Goal: Contribute content: Add original content to the website for others to see

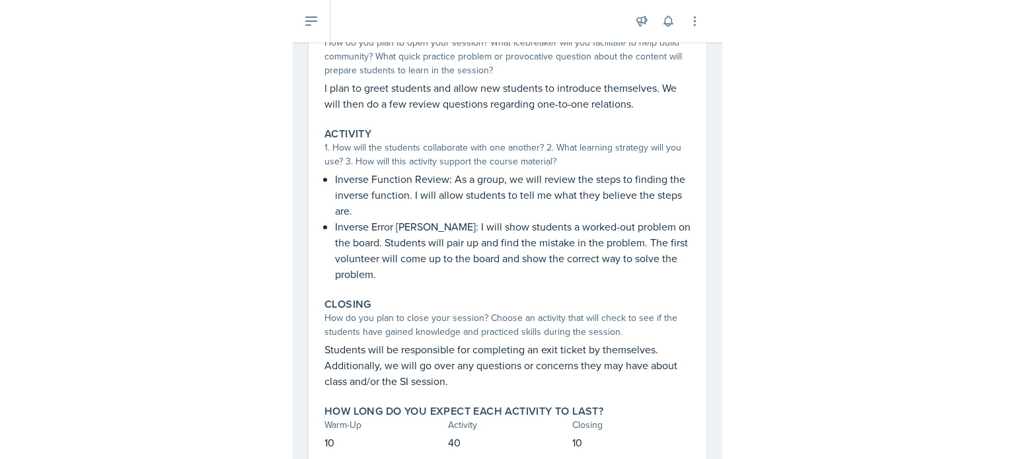
scroll to position [95, 0]
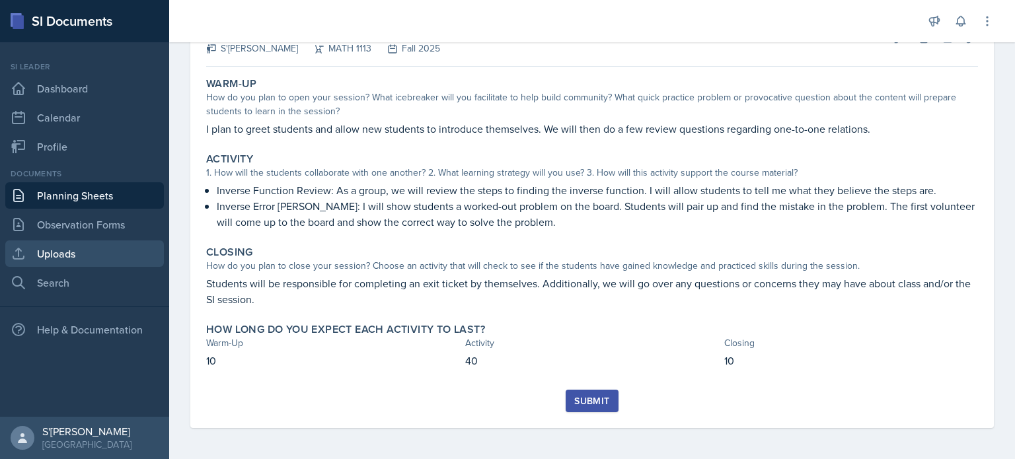
click at [91, 250] on link "Uploads" at bounding box center [84, 254] width 159 height 26
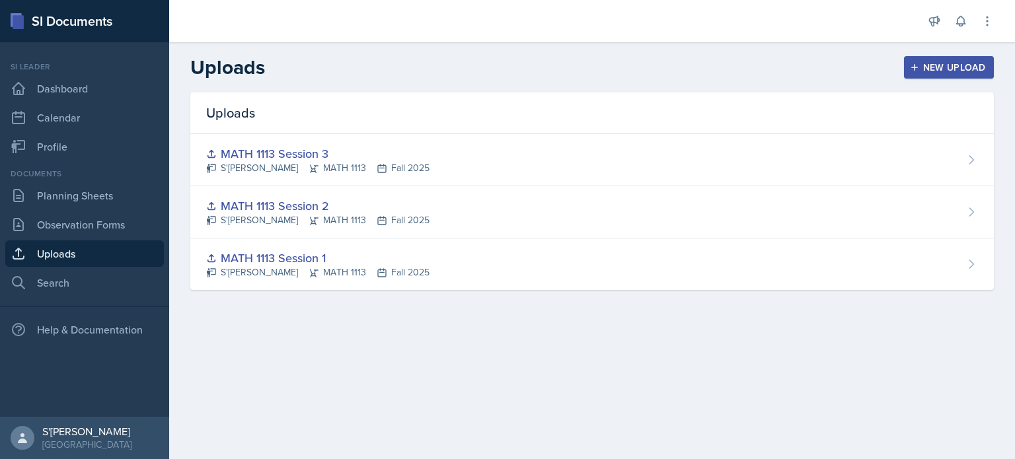
click at [429, 66] on div "New Upload" at bounding box center [949, 67] width 73 height 11
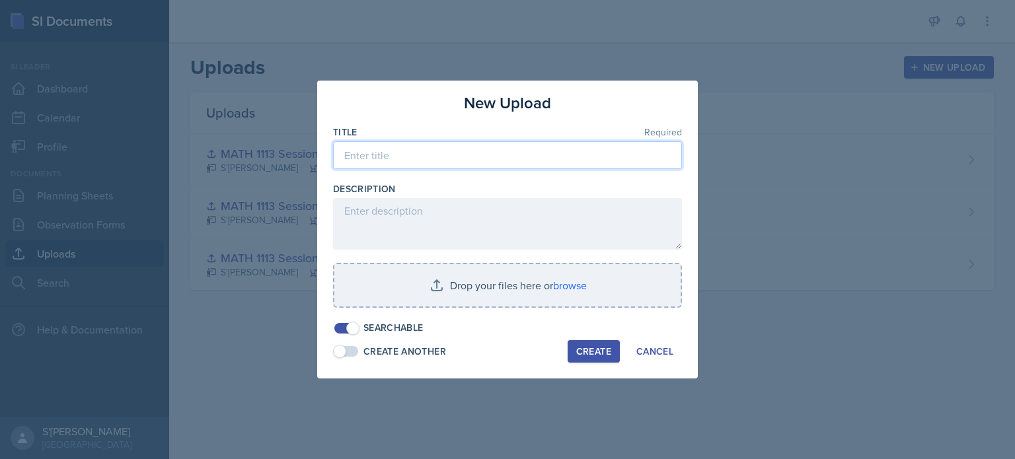
click at [429, 163] on input at bounding box center [507, 155] width 349 height 28
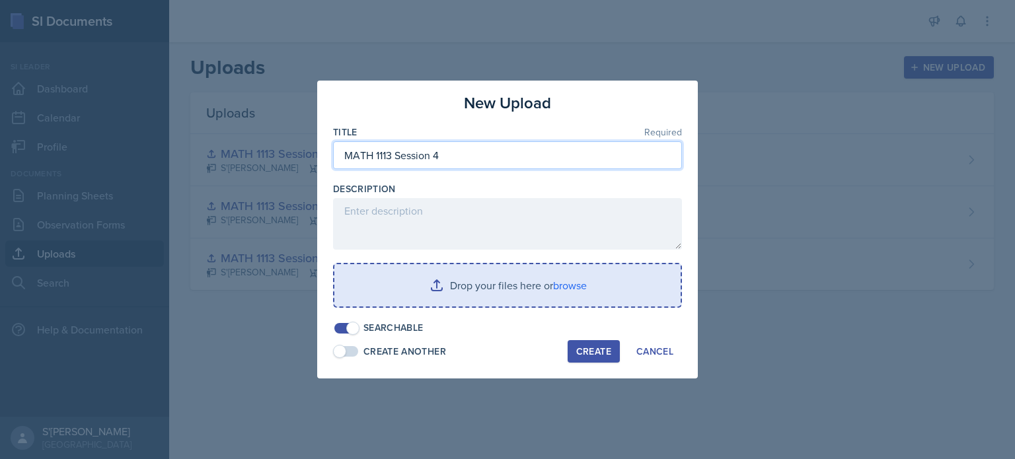
type input "MATH 1113 Session 4"
click at [429, 293] on input "file" at bounding box center [507, 285] width 346 height 42
click at [429, 284] on input "file" at bounding box center [507, 285] width 346 height 42
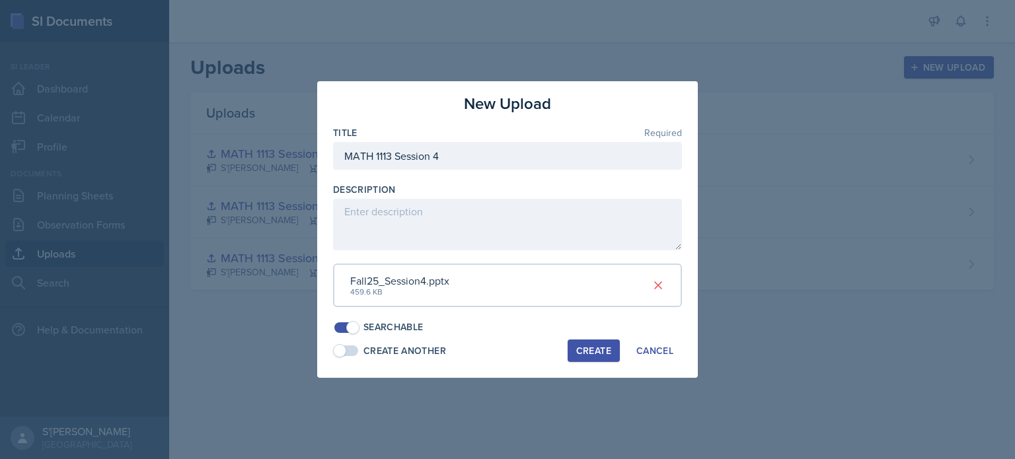
click at [429, 346] on div "Create" at bounding box center [593, 351] width 35 height 11
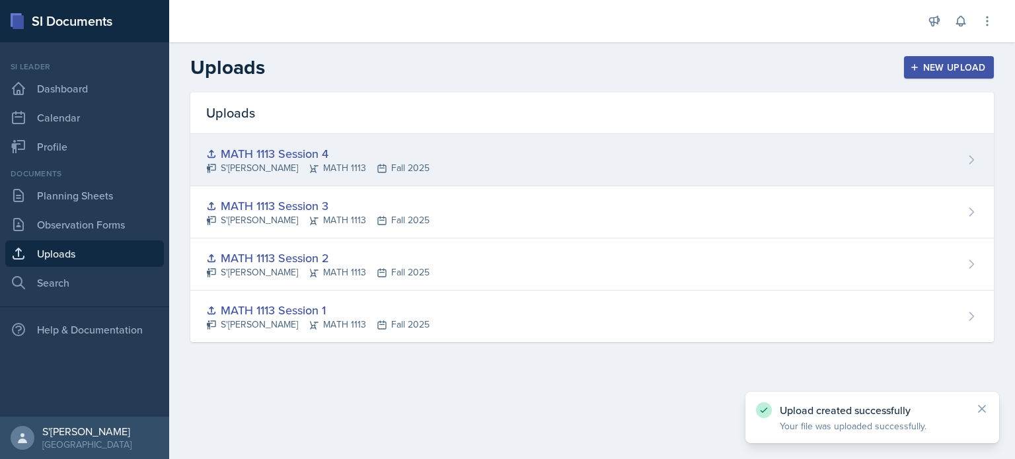
click at [317, 159] on div "MATH 1113 Session 4" at bounding box center [317, 154] width 223 height 18
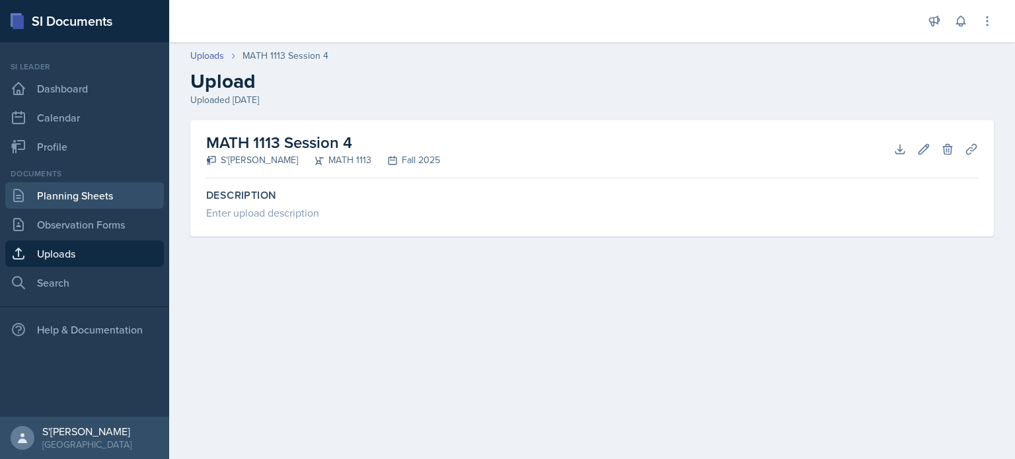
click at [56, 202] on link "Planning Sheets" at bounding box center [84, 195] width 159 height 26
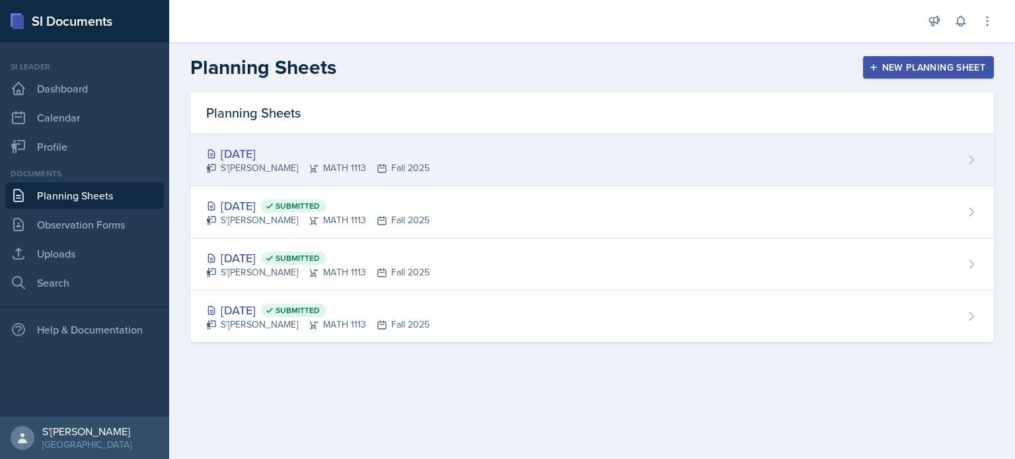
click at [323, 163] on div "S'[PERSON_NAME] MATH 1113 Fall 2025" at bounding box center [317, 168] width 223 height 14
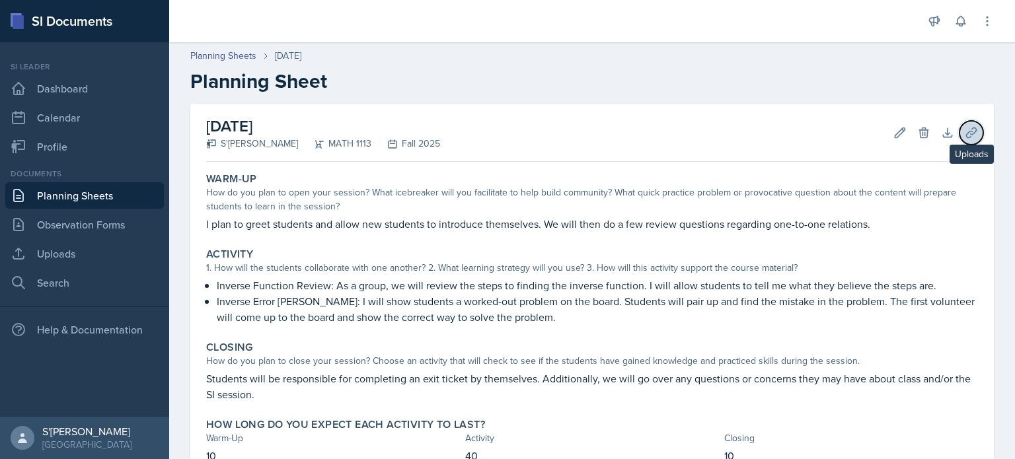
click at [429, 135] on button "Uploads" at bounding box center [972, 133] width 24 height 24
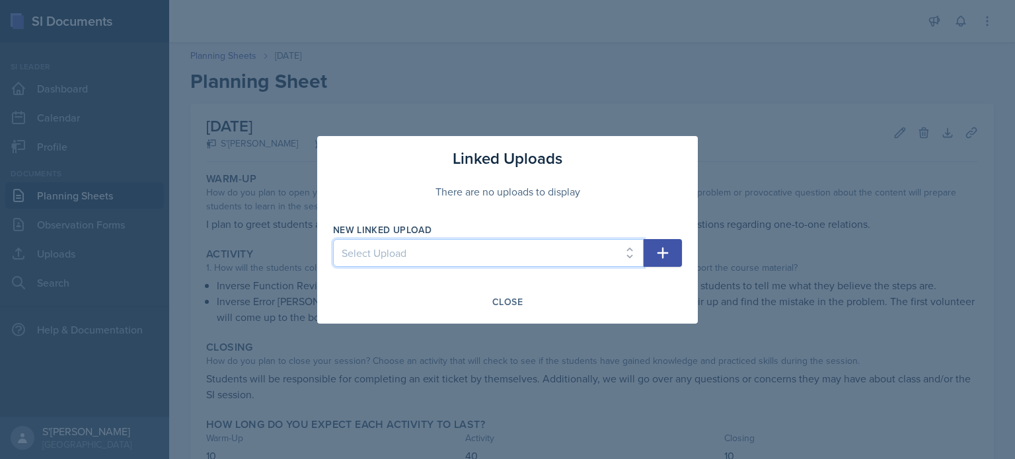
click at [429, 259] on select "Select Upload MATH 1113 Session 1 MATH 1113 Session 2 MATH 1113 Session 3 MATH …" at bounding box center [488, 253] width 311 height 28
select select "b80c2303-6cb9-46a6-b197-798fa633e0cd"
click at [333, 239] on select "Select Upload MATH 1113 Session 1 MATH 1113 Session 2 MATH 1113 Session 3 MATH …" at bounding box center [488, 253] width 311 height 28
click at [429, 247] on button "button" at bounding box center [663, 253] width 38 height 28
select select
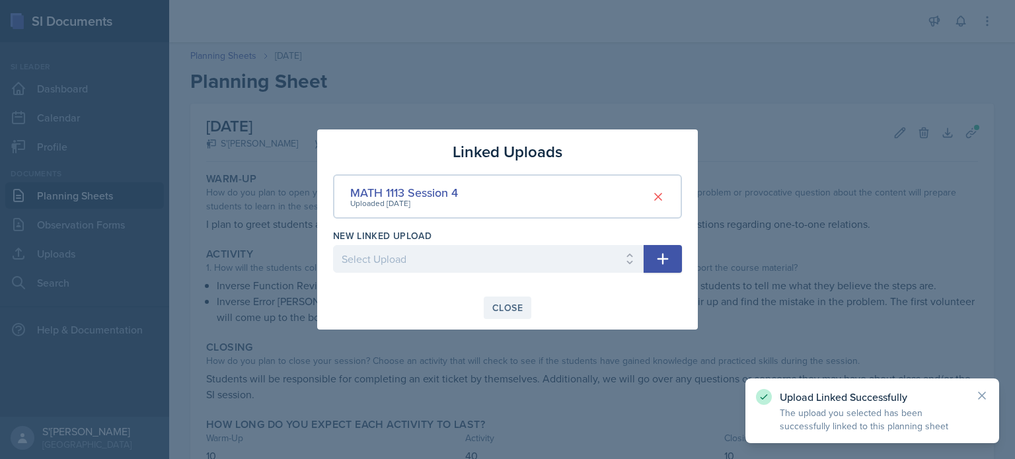
click at [429, 309] on div "Close" at bounding box center [507, 308] width 30 height 11
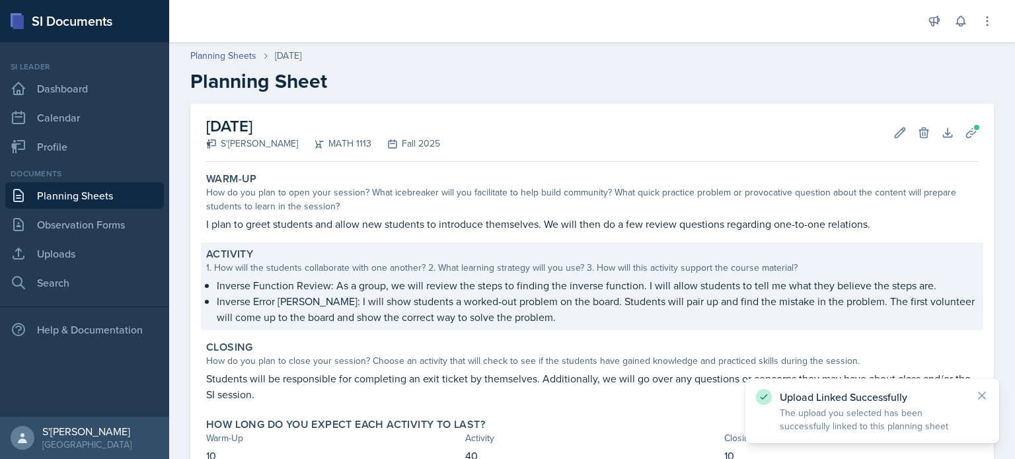
scroll to position [95, 0]
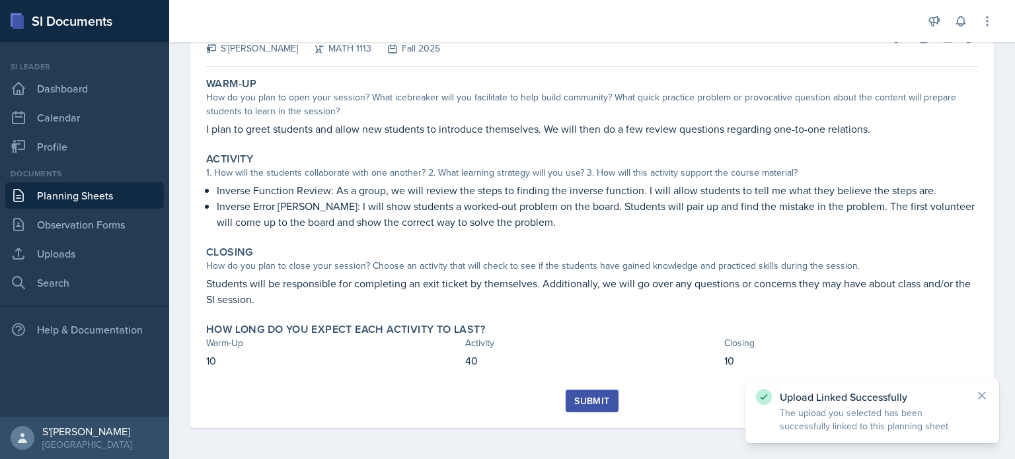
click at [429, 396] on div "Submit" at bounding box center [591, 401] width 35 height 11
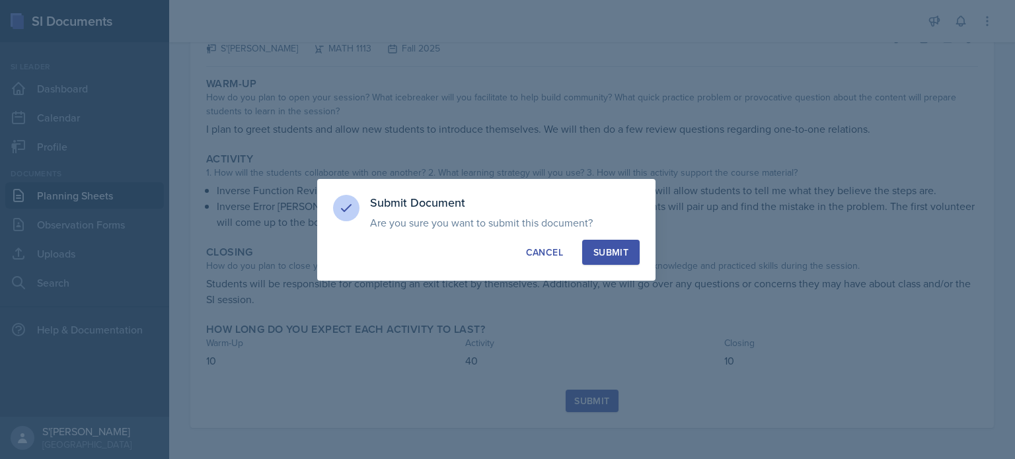
click at [429, 260] on button "Submit" at bounding box center [610, 252] width 57 height 25
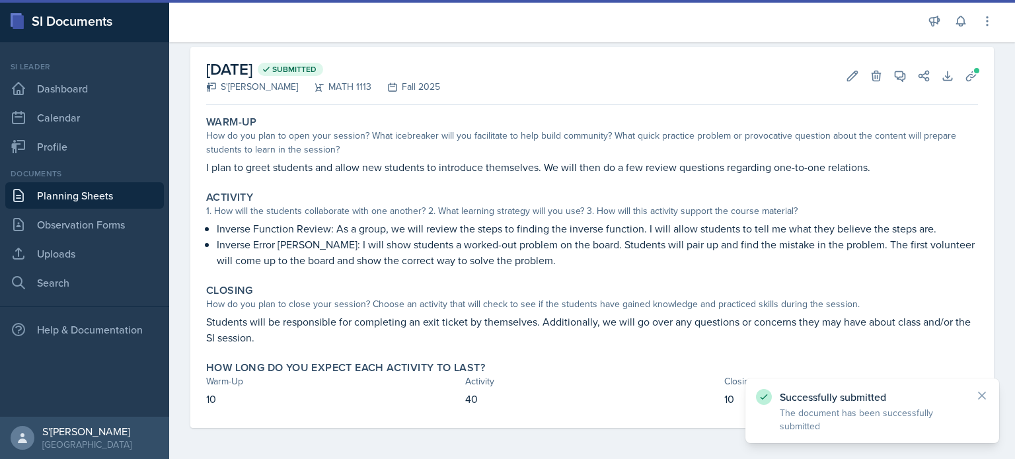
click at [103, 198] on link "Planning Sheets" at bounding box center [84, 195] width 159 height 26
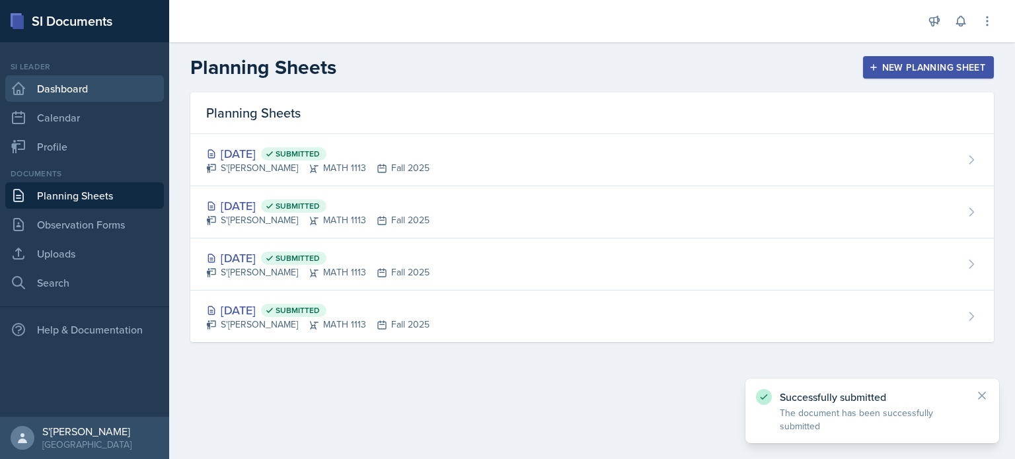
click at [78, 87] on link "Dashboard" at bounding box center [84, 88] width 159 height 26
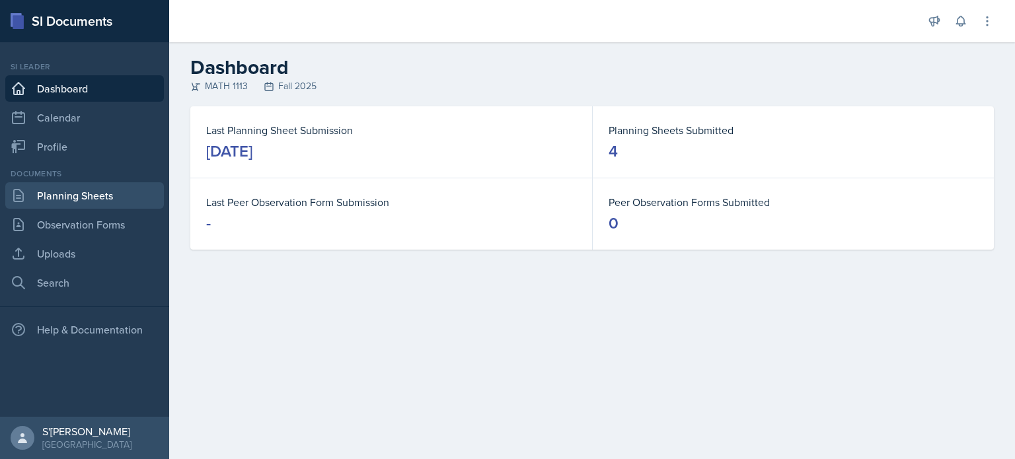
click at [91, 205] on link "Planning Sheets" at bounding box center [84, 195] width 159 height 26
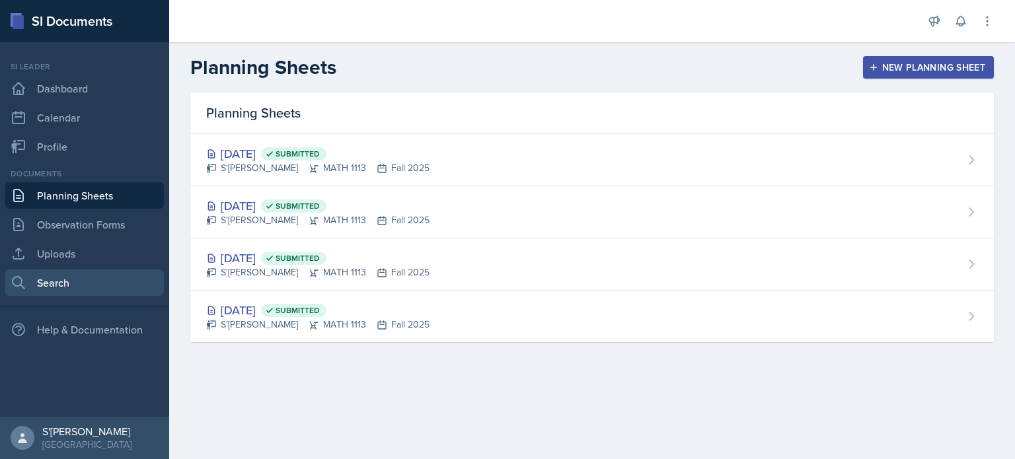
click at [95, 287] on link "Search" at bounding box center [84, 283] width 159 height 26
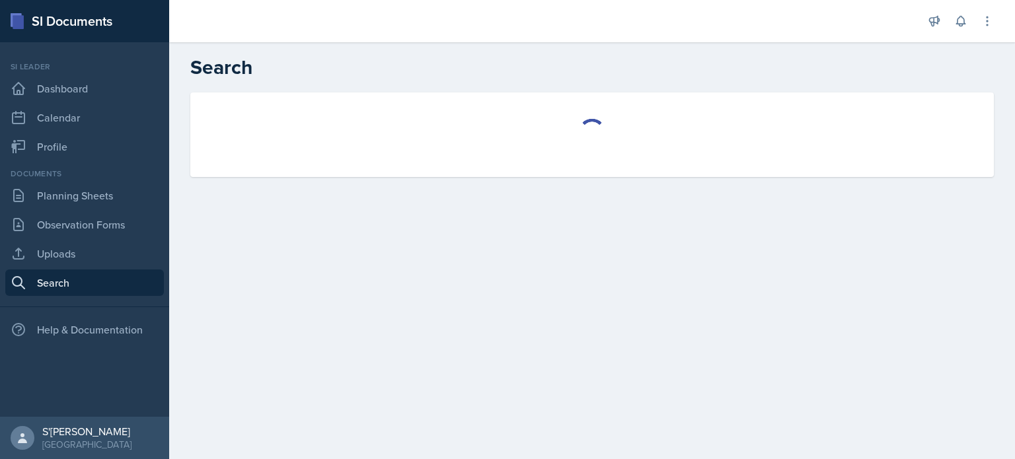
select select "all"
select select "1"
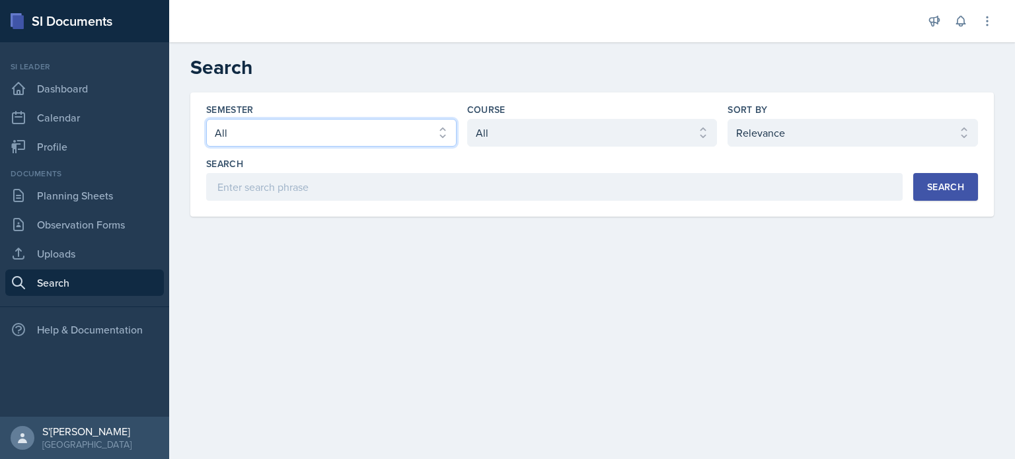
click at [293, 126] on select "Select semester All Fall 2025 Summer 2025 Spring 2025 Fall 2024 Summer 2024 Spr…" at bounding box center [331, 133] width 250 height 28
select select "2bed604d-1099-4043-b1bc-2365e8740244"
click at [206, 119] on select "Select semester All Fall 2025 Summer 2025 Spring 2025 Fall 2024 Summer 2024 Spr…" at bounding box center [331, 133] width 250 height 28
click at [429, 137] on select "Select course All ACCT 2101 ACCT 2102 ACCT 4050 ANTH 1102 ANTH 3301 ARCH 1000 A…" at bounding box center [592, 133] width 250 height 28
select select "3c4b3565-585b-46e2-bb66-4719410f632f"
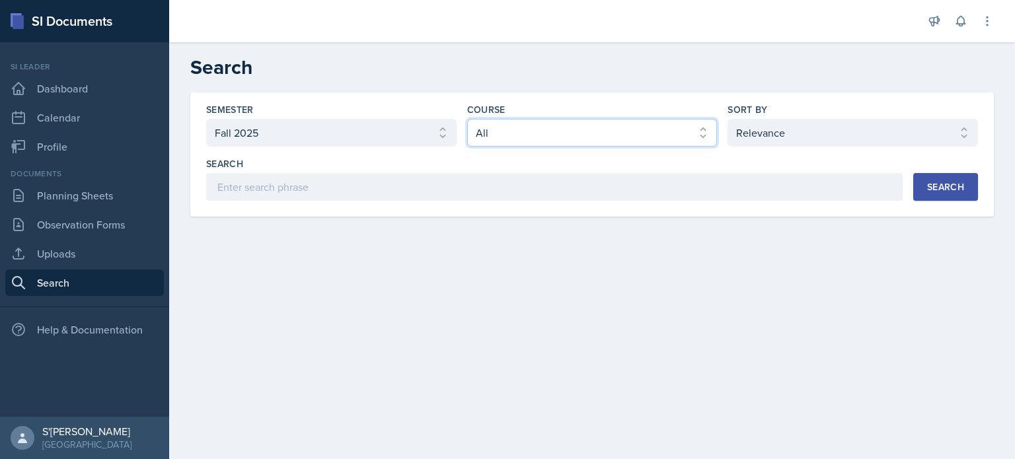
click at [429, 119] on select "Select course All ACCT 2101 ACCT 2102 ACCT 4050 ANTH 1102 ANTH 3301 ARCH 1000 A…" at bounding box center [592, 133] width 250 height 28
click at [429, 139] on select "Select sort by Relevance Document Date (Asc) Document Date (Desc)" at bounding box center [853, 133] width 250 height 28
select select "2"
click at [429, 119] on select "Select sort by Relevance Document Date (Asc) Document Date (Desc)" at bounding box center [853, 133] width 250 height 28
click at [429, 192] on div "Search" at bounding box center [945, 187] width 37 height 11
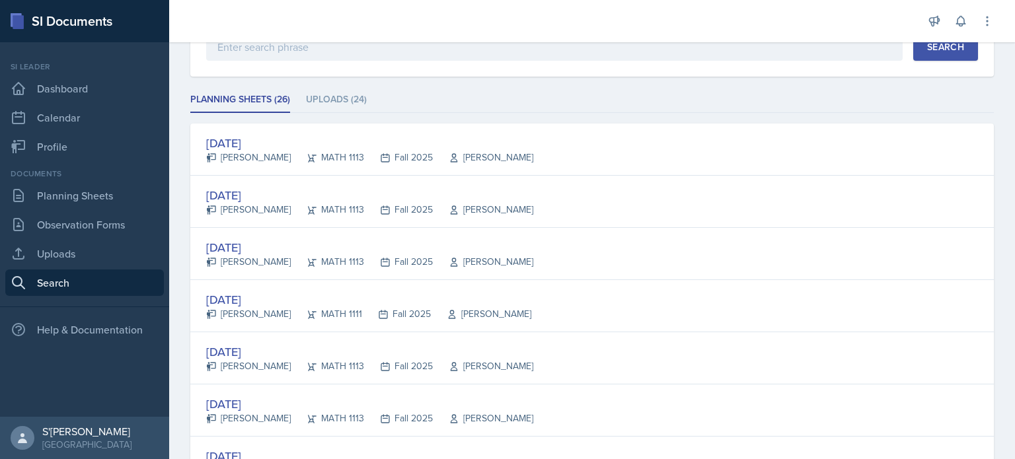
scroll to position [142, 0]
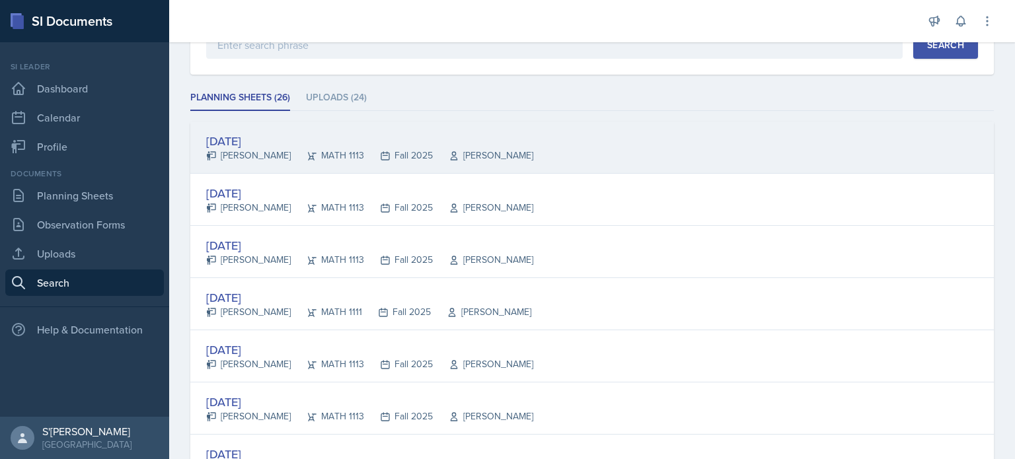
click at [313, 149] on div "MATH 1113" at bounding box center [327, 156] width 73 height 14
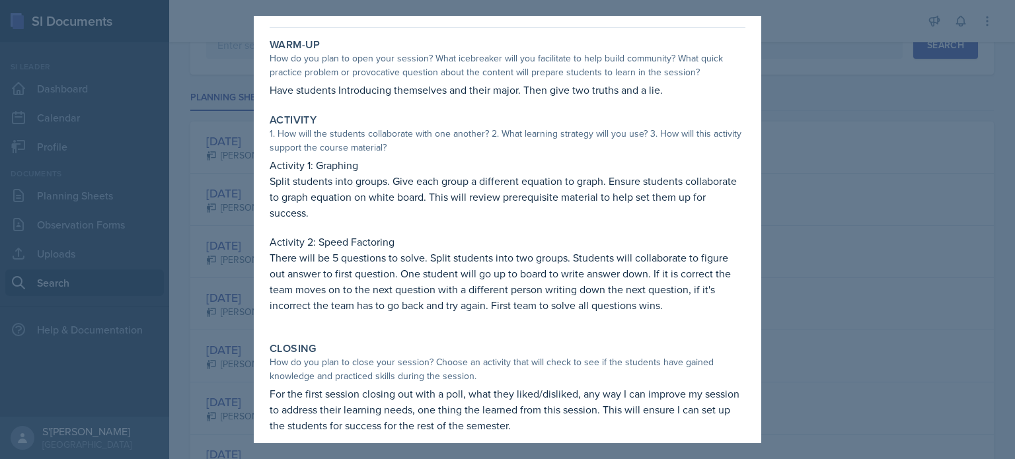
scroll to position [48, 0]
click at [235, 352] on div at bounding box center [507, 229] width 1015 height 459
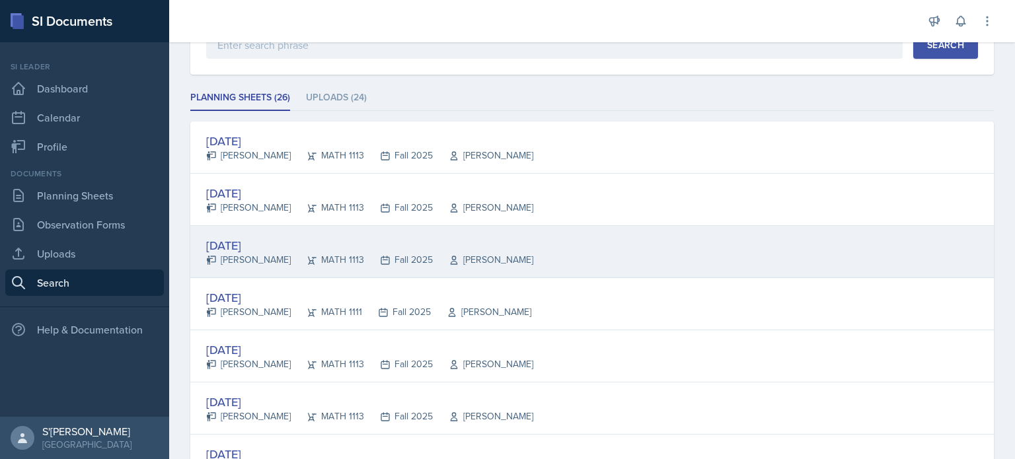
click at [255, 250] on div "[DATE]" at bounding box center [369, 246] width 327 height 18
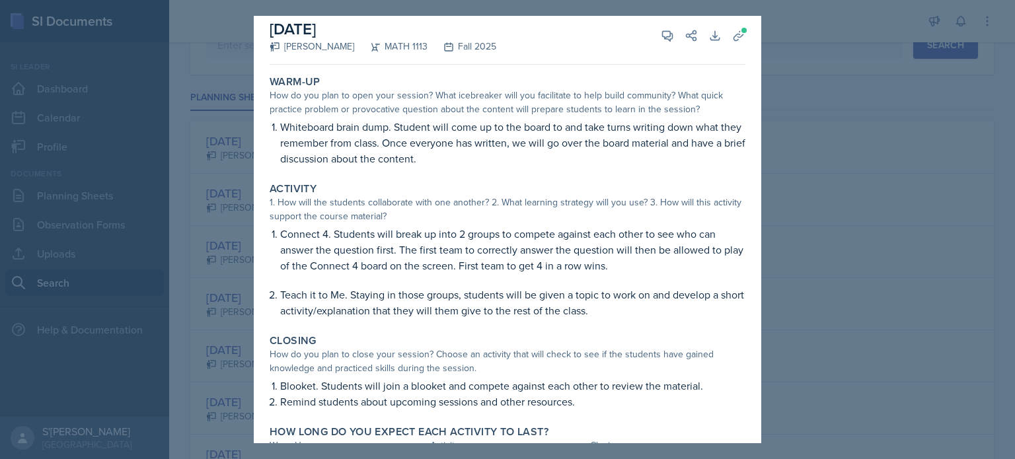
scroll to position [16, 0]
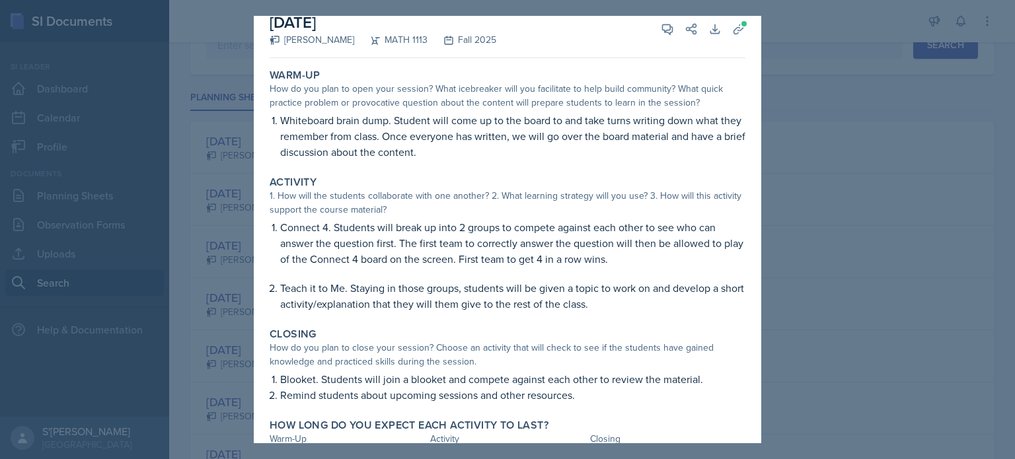
click at [211, 316] on div at bounding box center [507, 229] width 1015 height 459
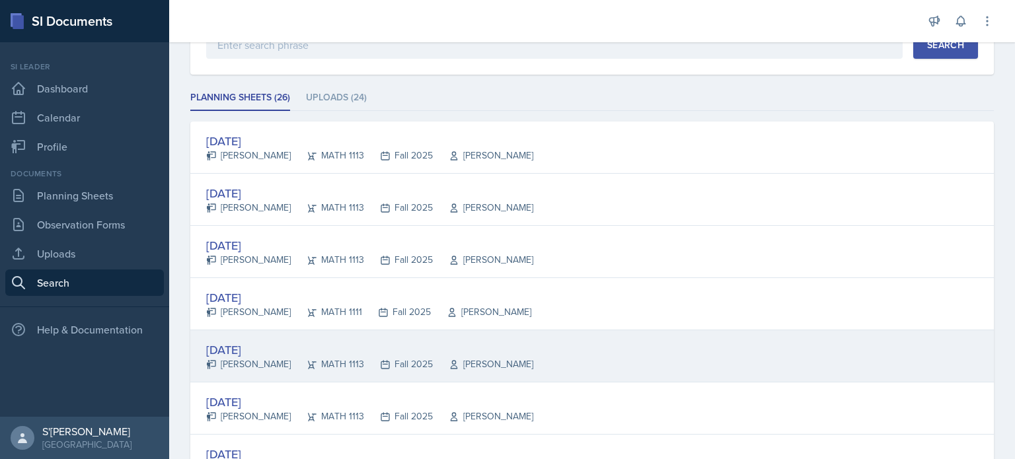
click at [307, 362] on icon at bounding box center [312, 365] width 11 height 11
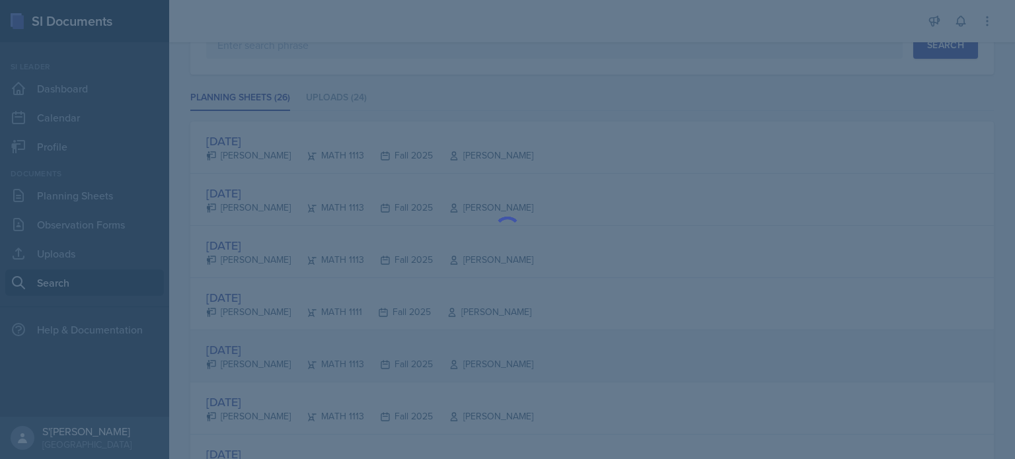
scroll to position [0, 0]
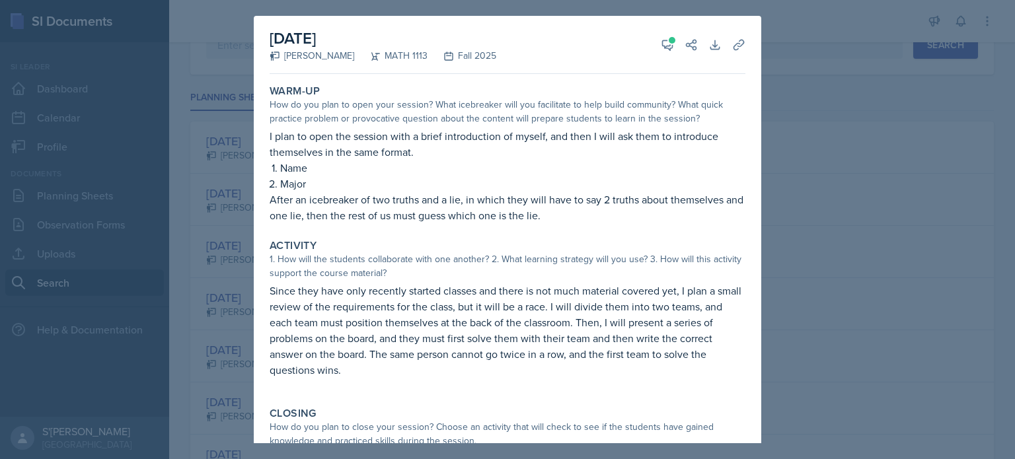
click at [219, 337] on div at bounding box center [507, 229] width 1015 height 459
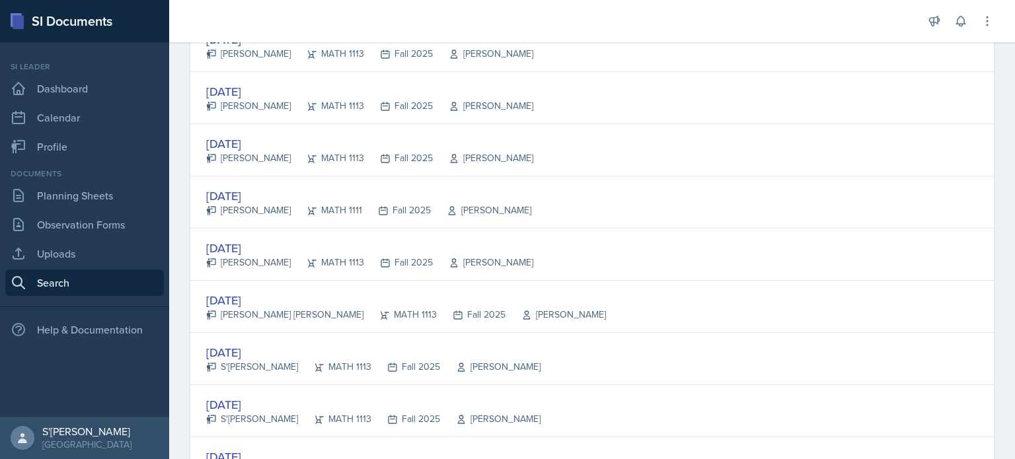
scroll to position [1240, 0]
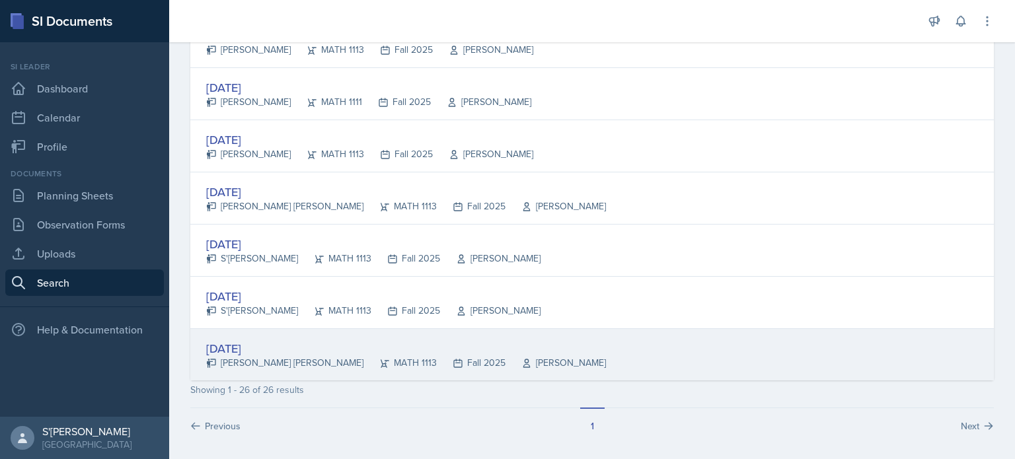
click at [298, 342] on div "[DATE]" at bounding box center [406, 349] width 400 height 18
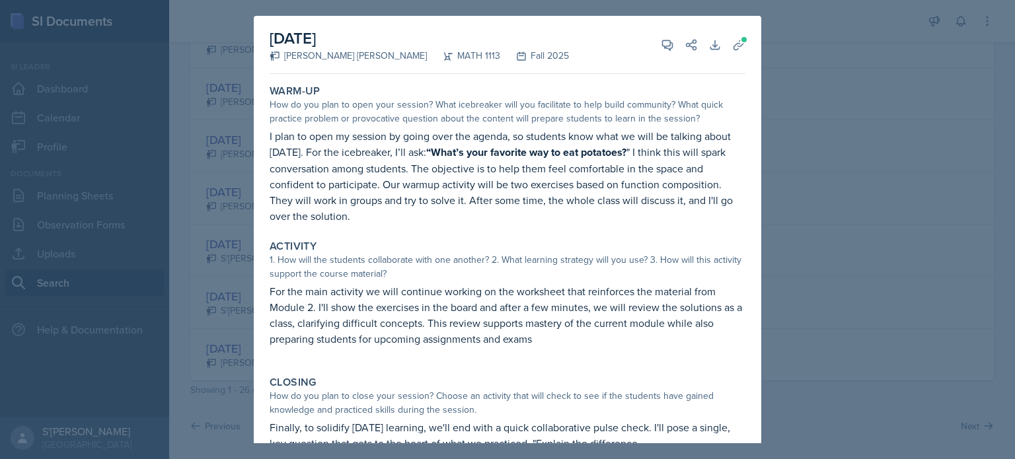
click at [206, 287] on div at bounding box center [507, 229] width 1015 height 459
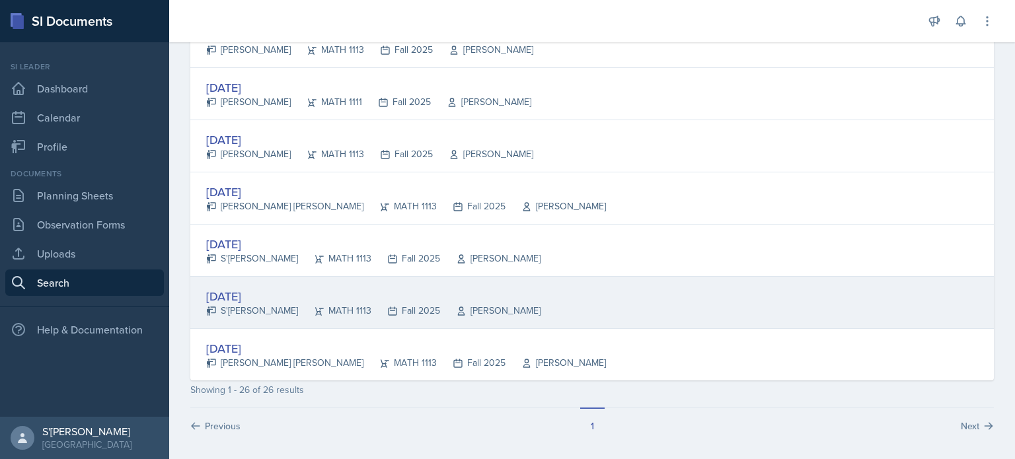
click at [274, 304] on div "S'[PERSON_NAME]" at bounding box center [252, 311] width 92 height 14
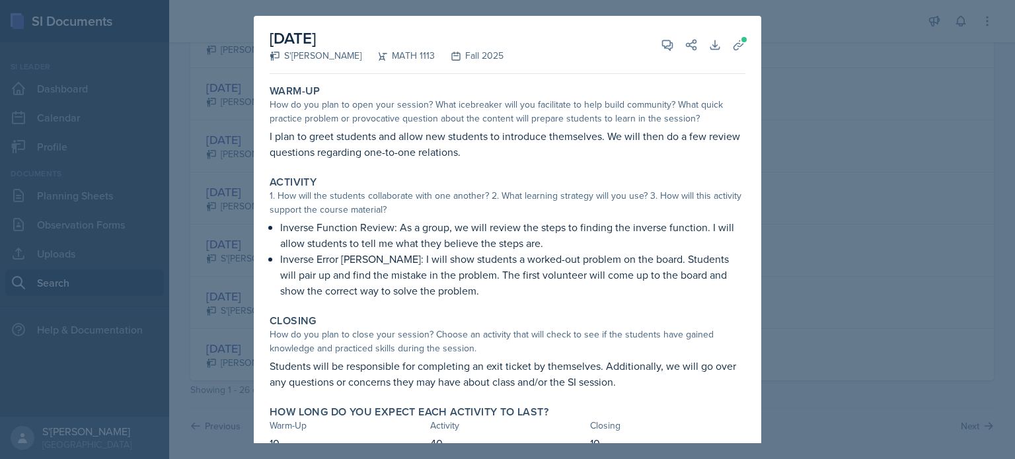
click at [219, 280] on div at bounding box center [507, 229] width 1015 height 459
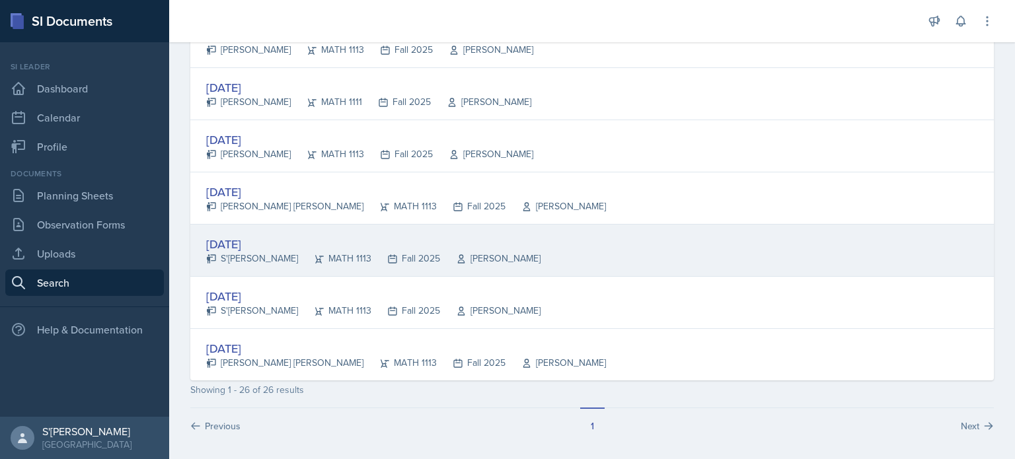
click at [258, 262] on div "[DATE] S'[PERSON_NAME] MATH 1113 Fall 2025 Pengcheng Xiao" at bounding box center [592, 251] width 804 height 52
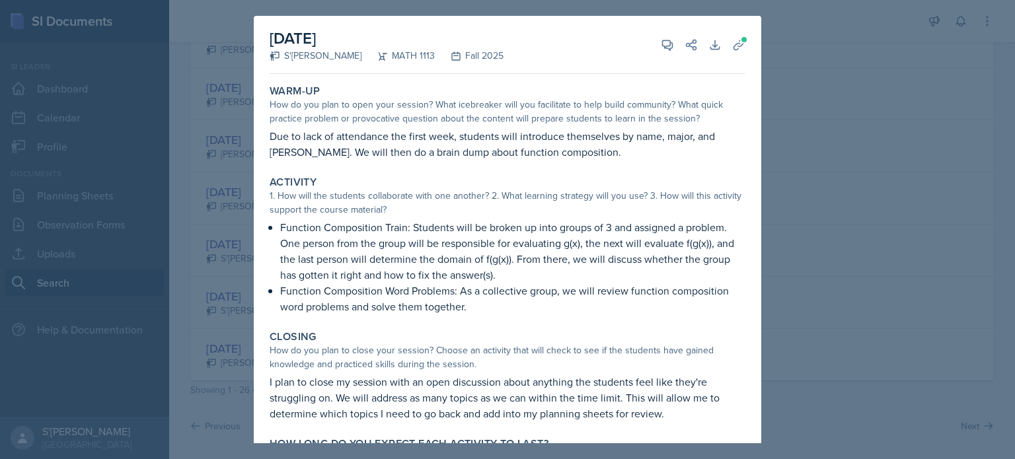
click at [198, 290] on div at bounding box center [507, 229] width 1015 height 459
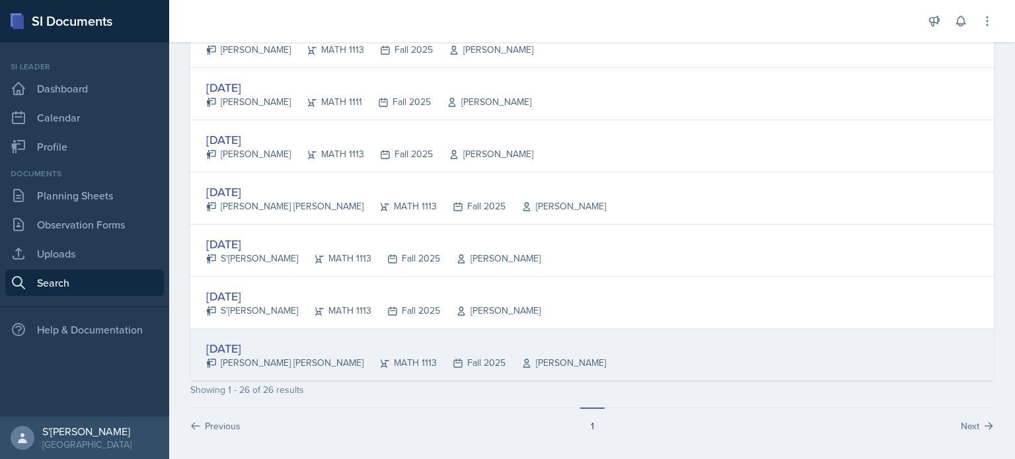
click at [289, 348] on div "[DATE]" at bounding box center [406, 349] width 400 height 18
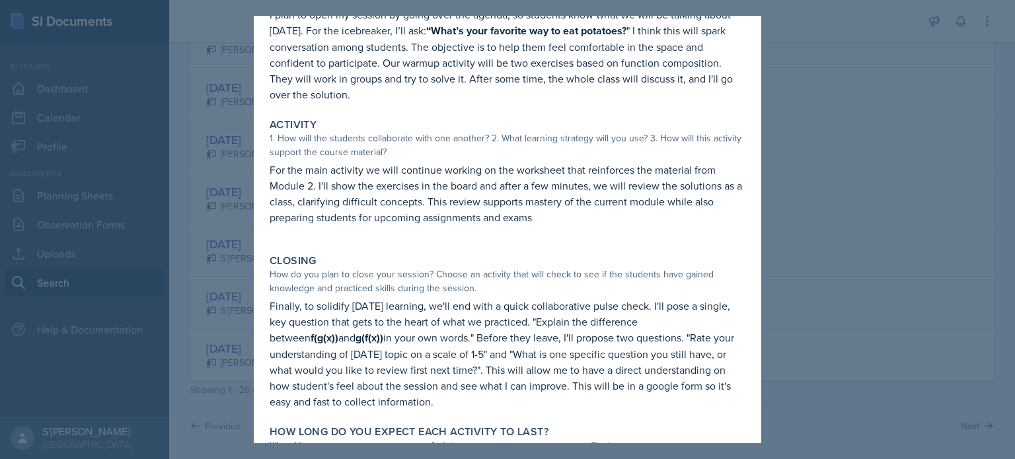
scroll to position [122, 0]
click at [222, 332] on div at bounding box center [507, 229] width 1015 height 459
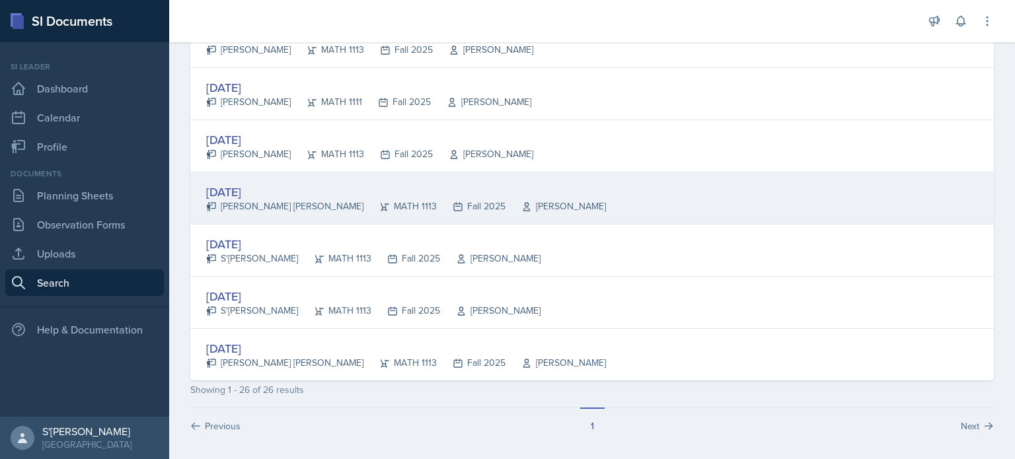
click at [279, 200] on div "[PERSON_NAME] [PERSON_NAME]" at bounding box center [284, 207] width 157 height 14
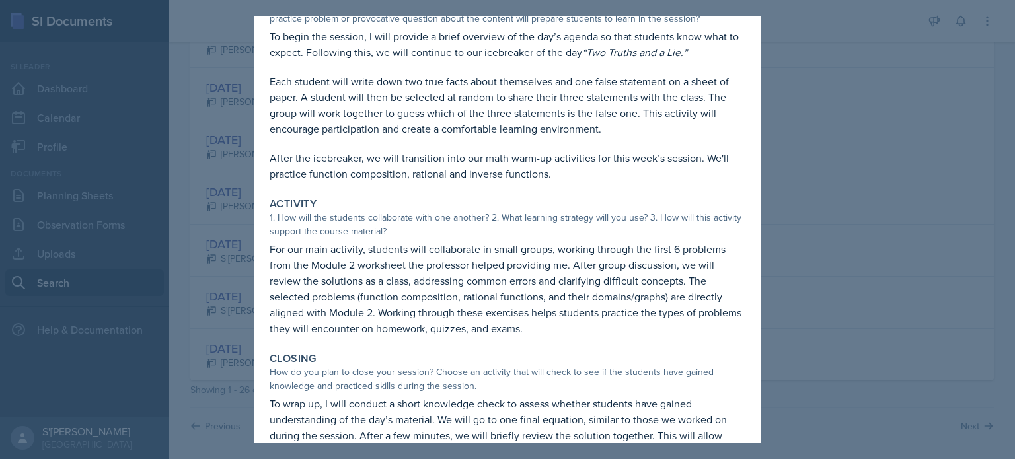
scroll to position [111, 0]
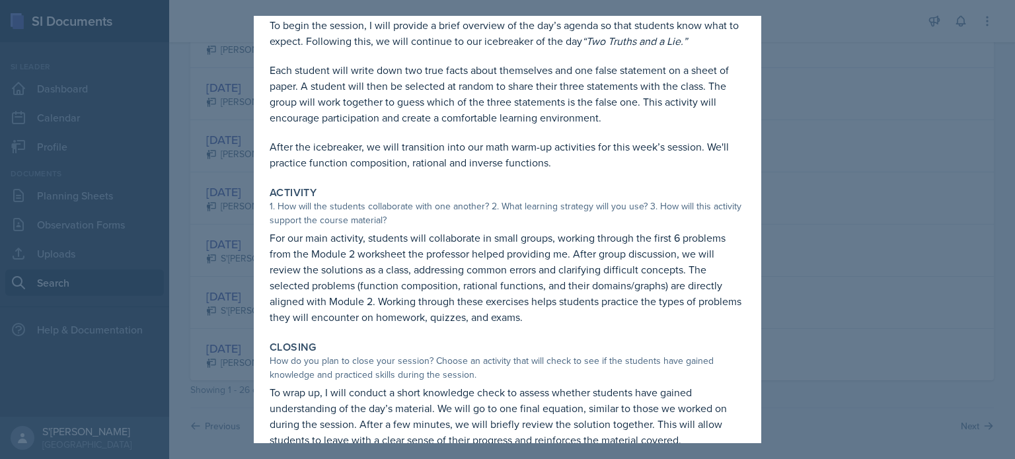
click at [186, 282] on div at bounding box center [507, 229] width 1015 height 459
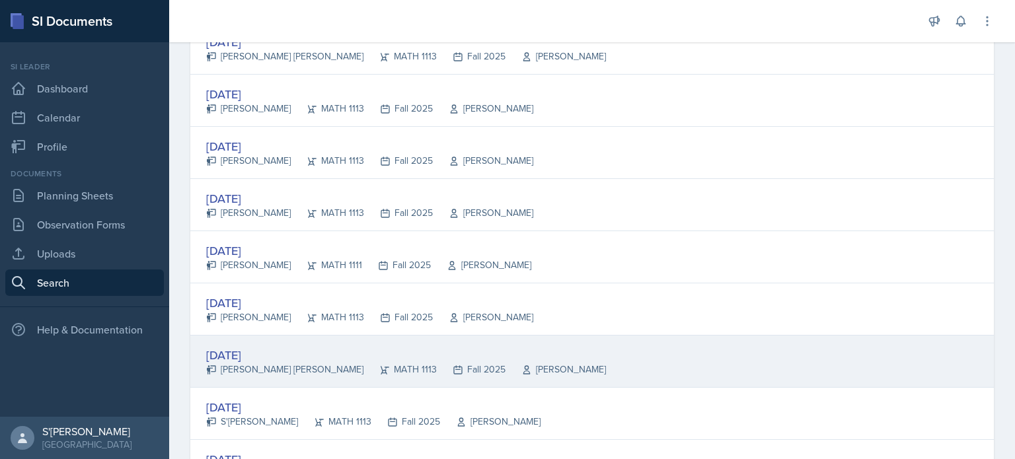
scroll to position [1073, 0]
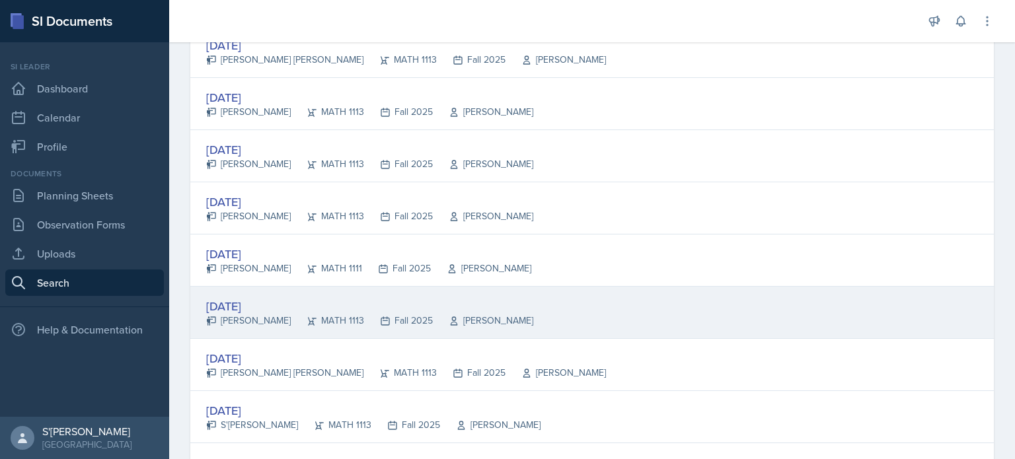
click at [268, 307] on div "[DATE]" at bounding box center [369, 306] width 327 height 18
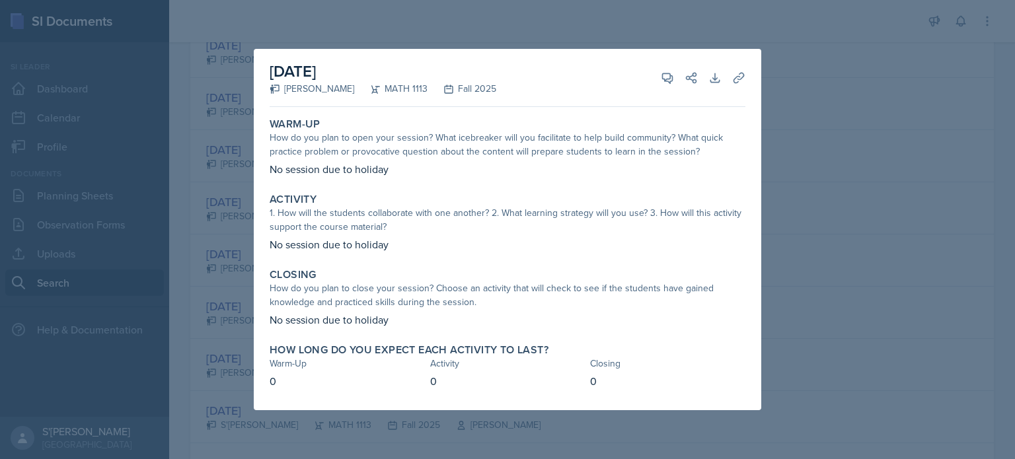
click at [225, 280] on div at bounding box center [507, 229] width 1015 height 459
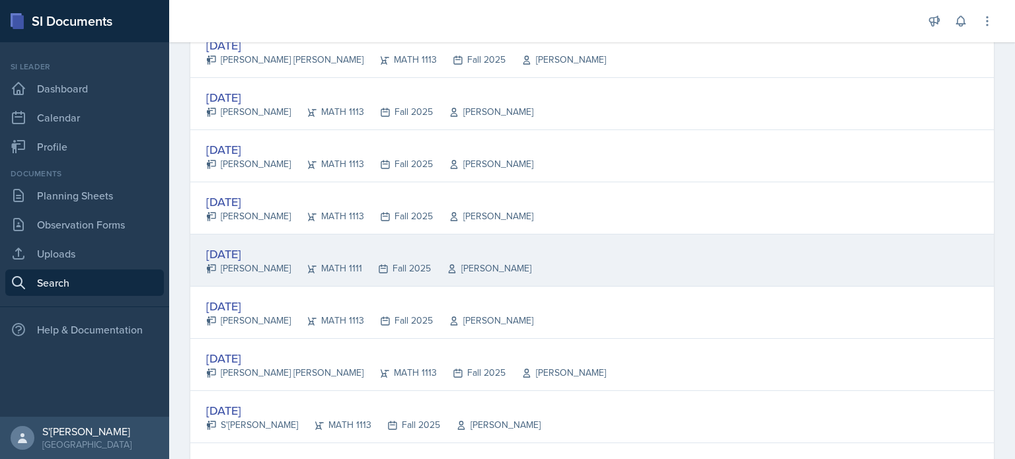
click at [256, 252] on div "[DATE]" at bounding box center [368, 254] width 325 height 18
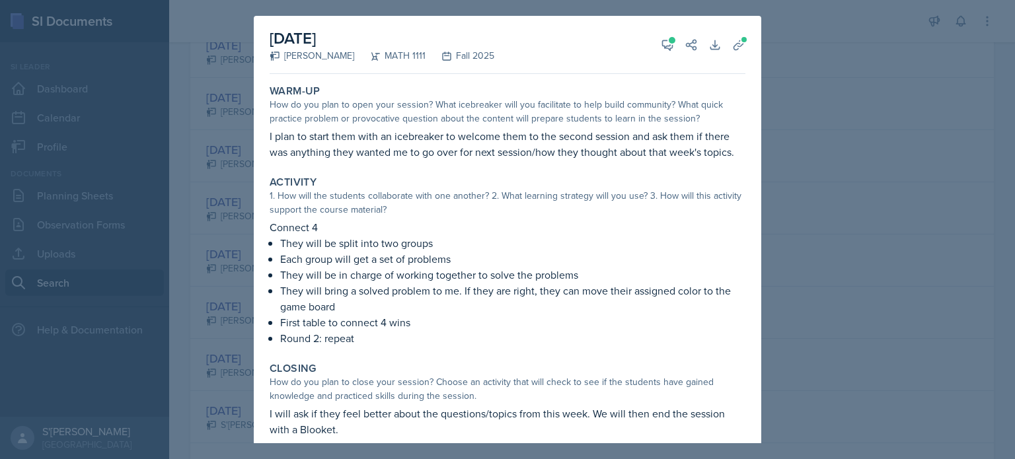
click at [226, 279] on div at bounding box center [507, 229] width 1015 height 459
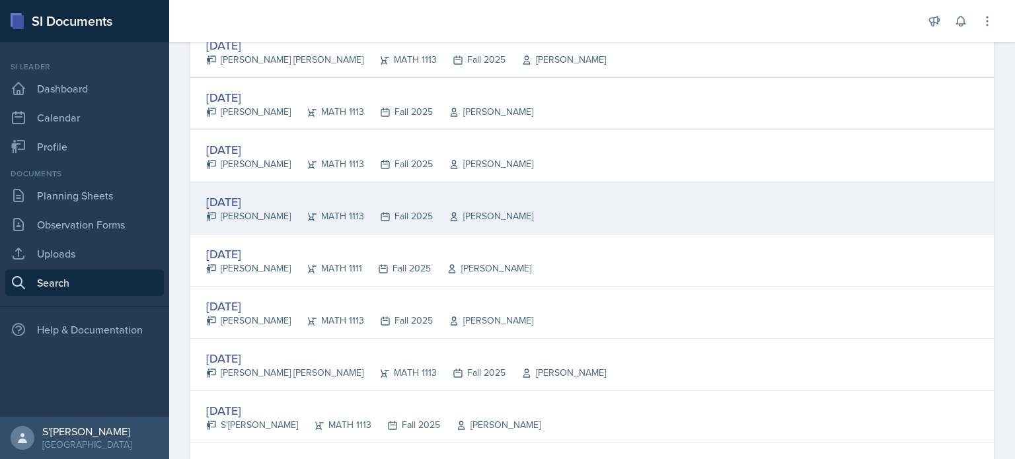
click at [254, 210] on div "[PERSON_NAME]" at bounding box center [248, 217] width 85 height 14
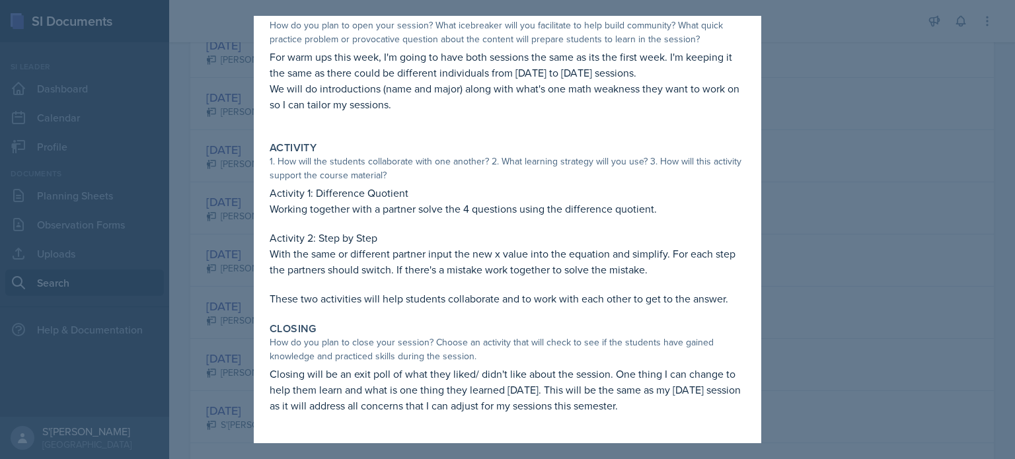
scroll to position [82, 0]
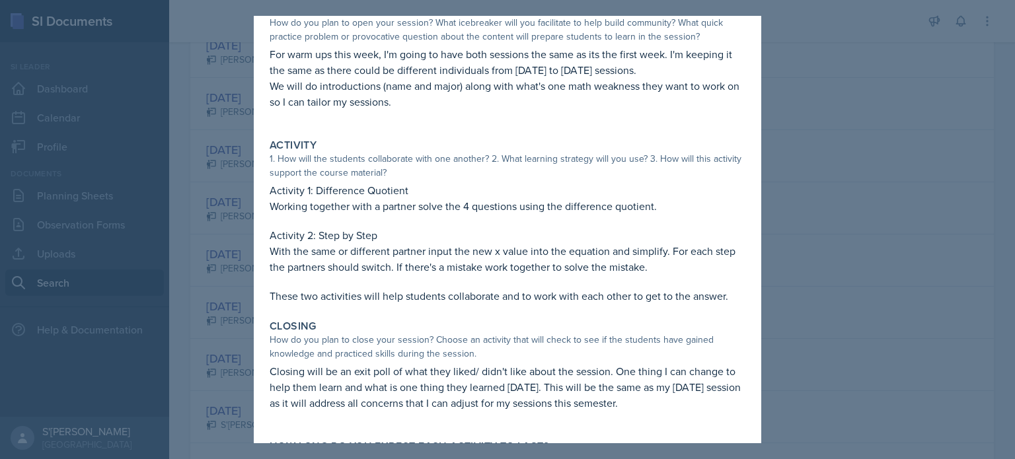
click at [227, 315] on div at bounding box center [507, 229] width 1015 height 459
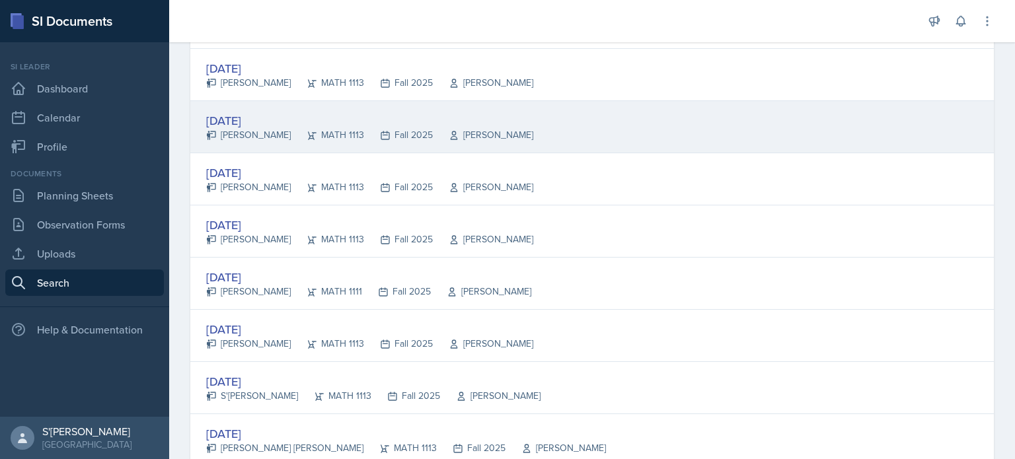
scroll to position [0, 0]
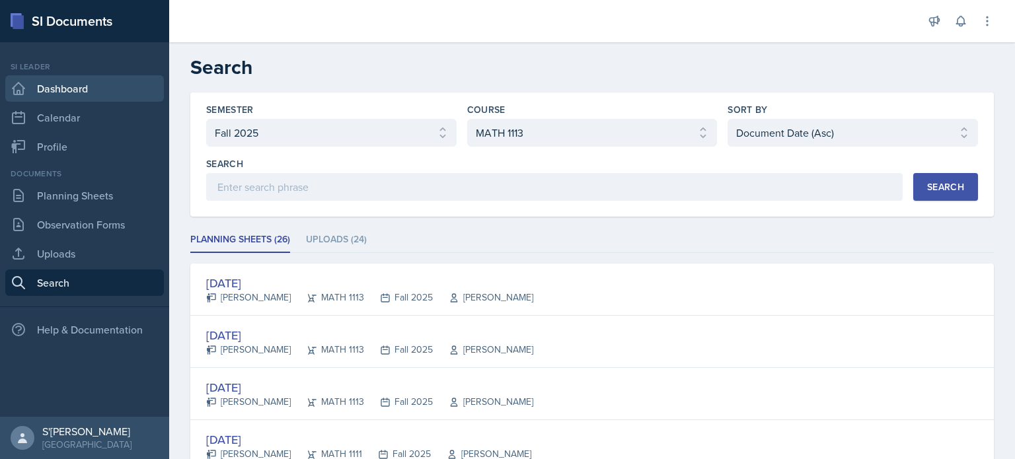
click at [100, 81] on link "Dashboard" at bounding box center [84, 88] width 159 height 26
